Goal: Information Seeking & Learning: Learn about a topic

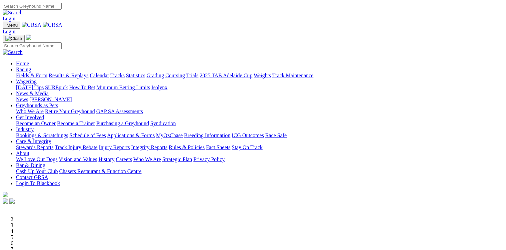
click at [88, 73] on link "Results & Replays" at bounding box center [69, 76] width 40 height 6
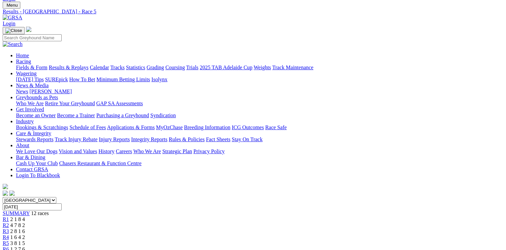
scroll to position [107, 0]
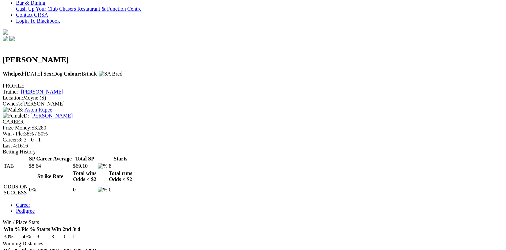
scroll to position [187, 0]
